Goal: Information Seeking & Learning: Learn about a topic

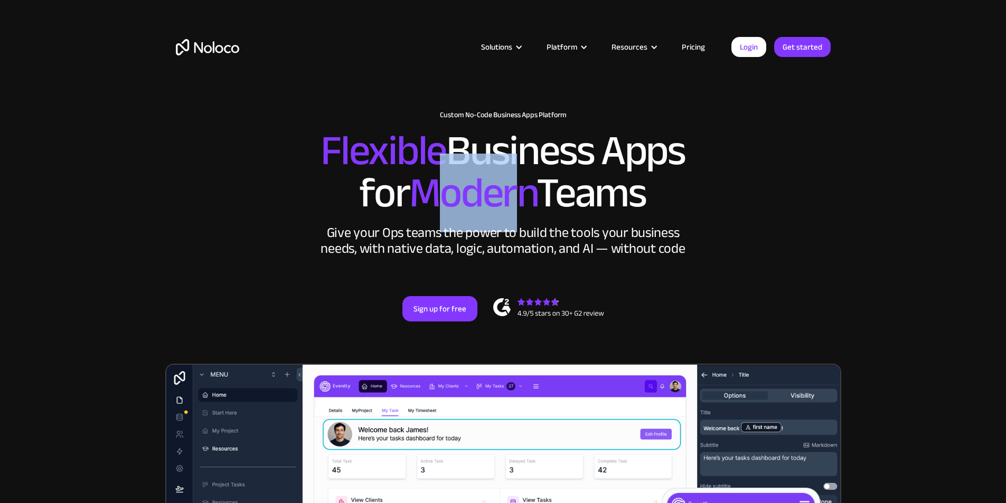
drag, startPoint x: 492, startPoint y: 197, endPoint x: 569, endPoint y: 205, distance: 76.9
click at [533, 202] on span "Modern" at bounding box center [472, 193] width 127 height 79
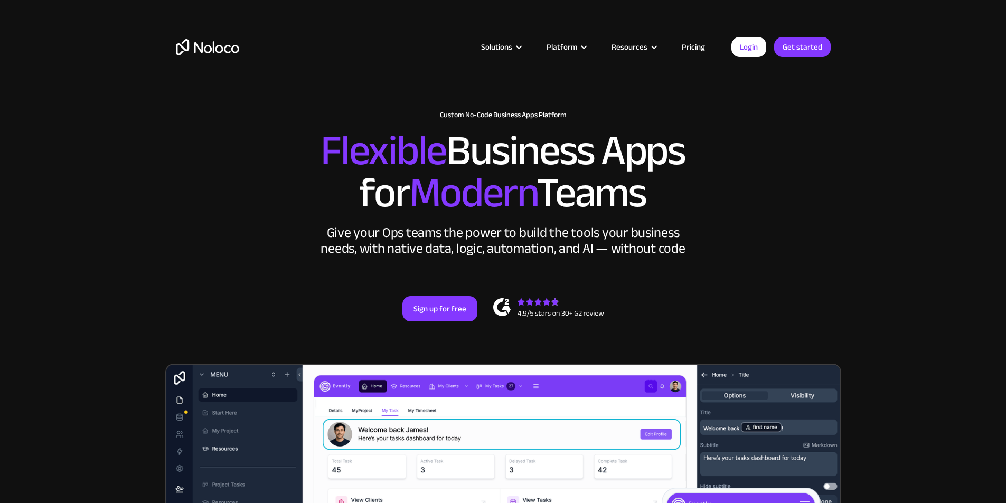
click at [589, 209] on h2 "Flexible Business Apps for Modern Teams" at bounding box center [503, 172] width 655 height 84
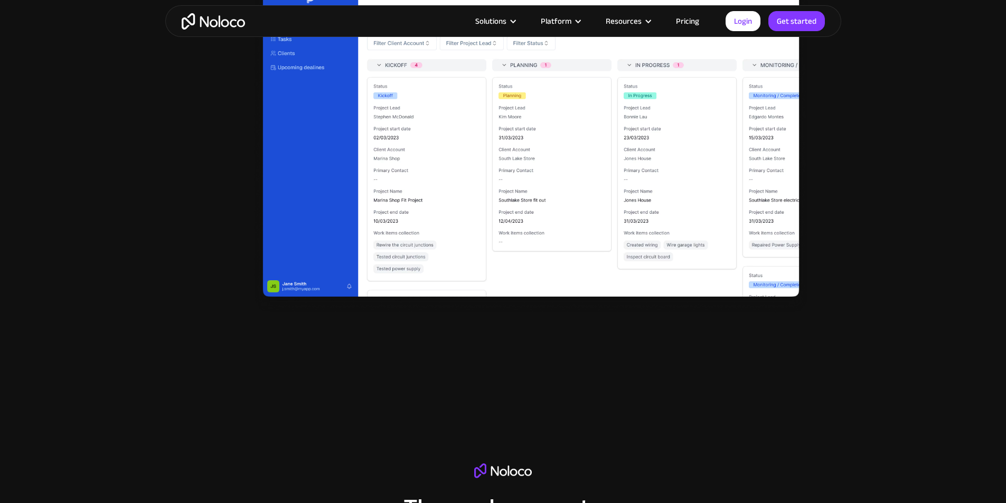
scroll to position [1795, 0]
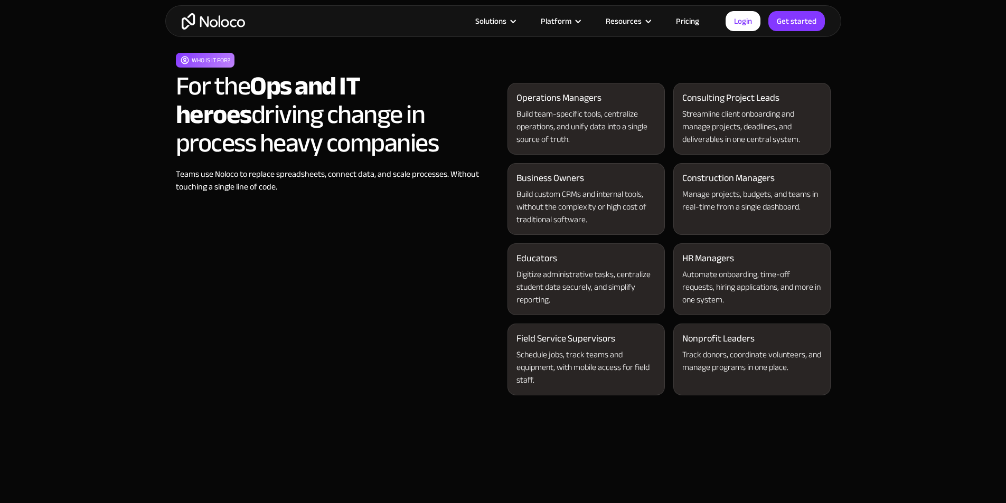
scroll to position [1056, 0]
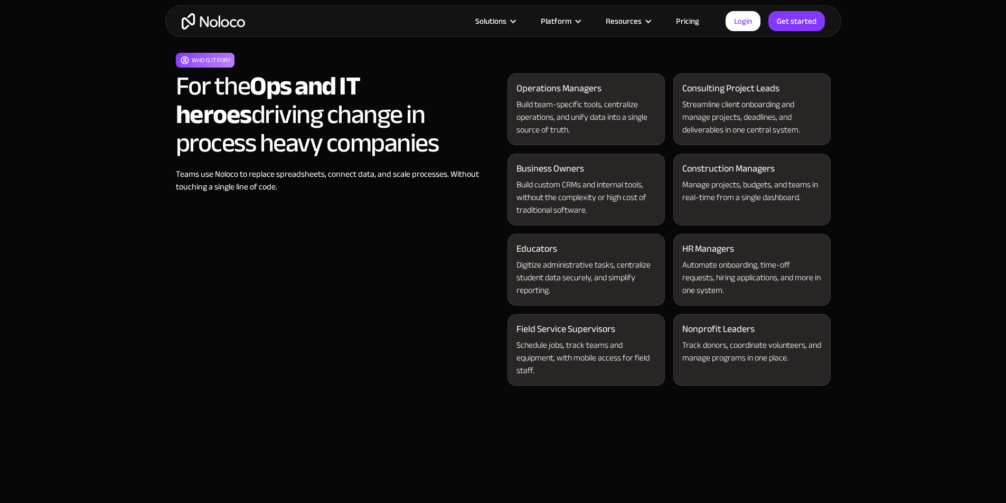
click at [688, 18] on link "Pricing" at bounding box center [688, 21] width 50 height 14
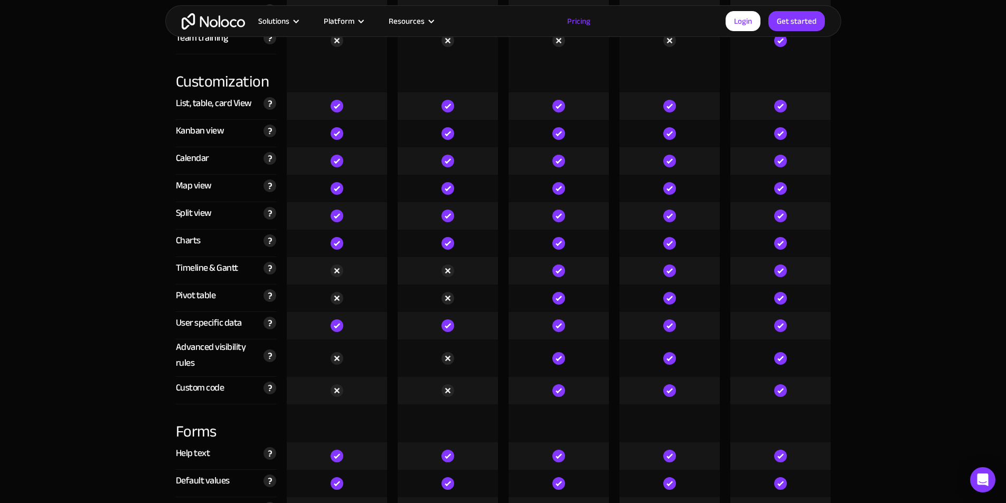
scroll to position [2851, 0]
